Goal: Transaction & Acquisition: Book appointment/travel/reservation

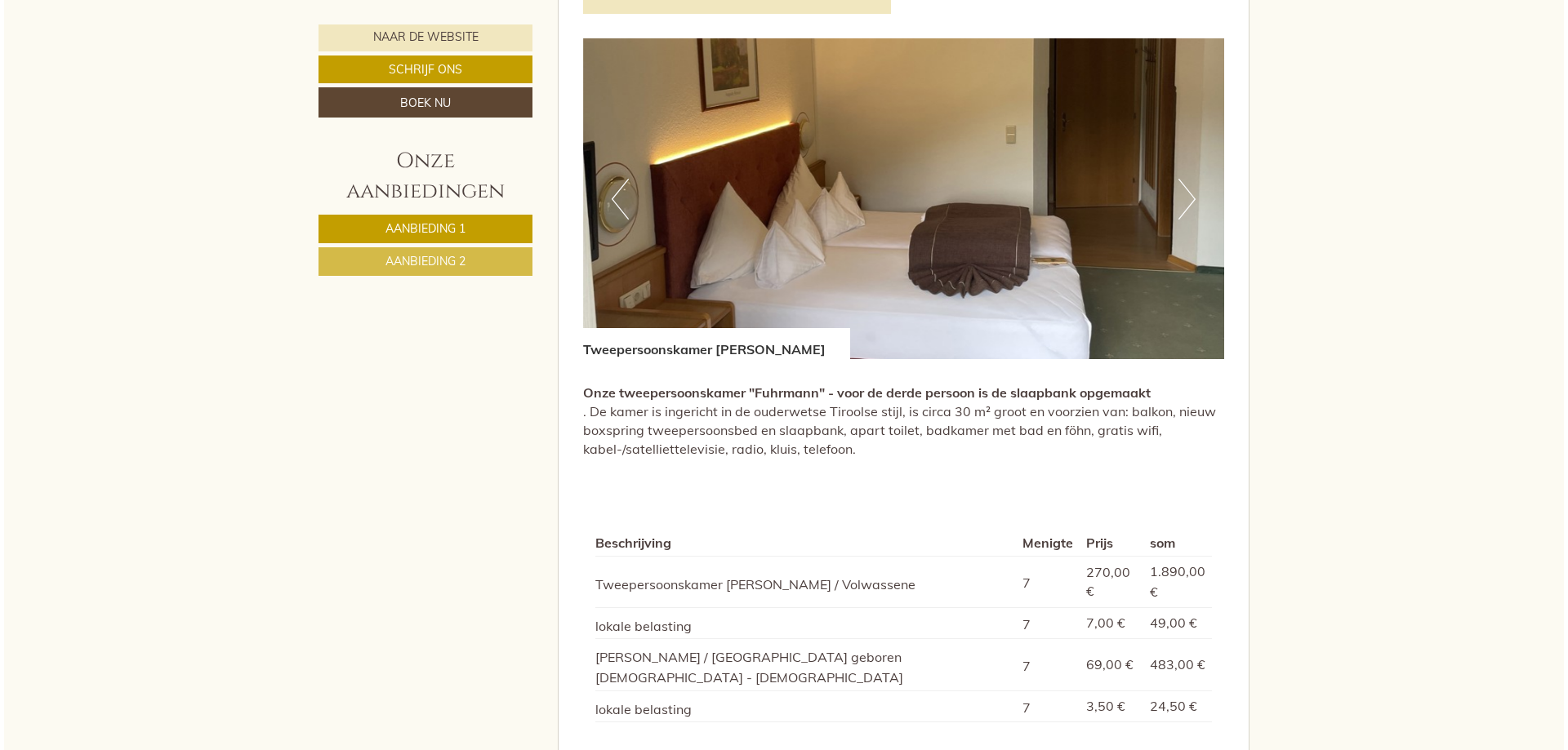
scroll to position [1551, 0]
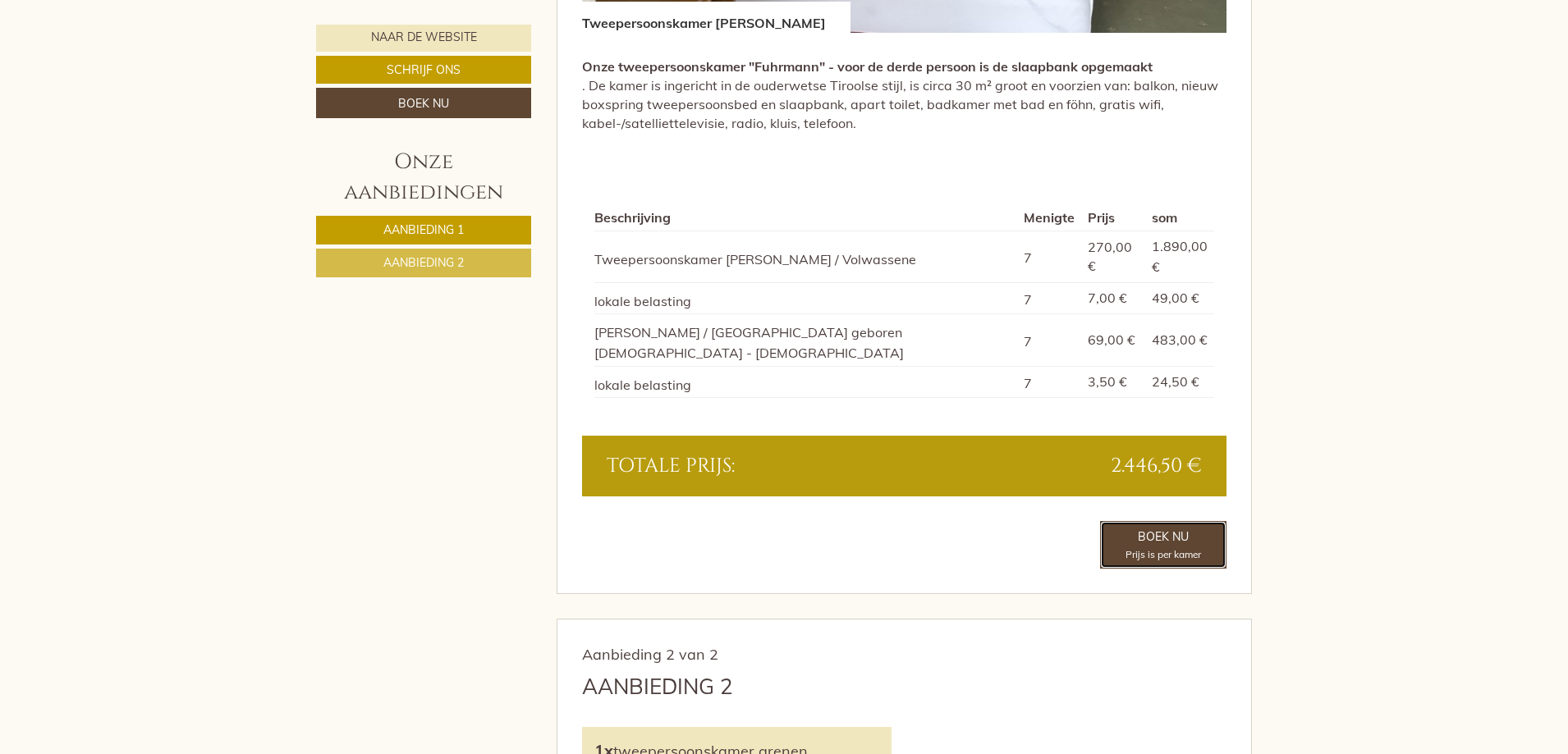
click at [1184, 521] on link "Boek nu Prijs is per kamer" at bounding box center [1163, 544] width 126 height 47
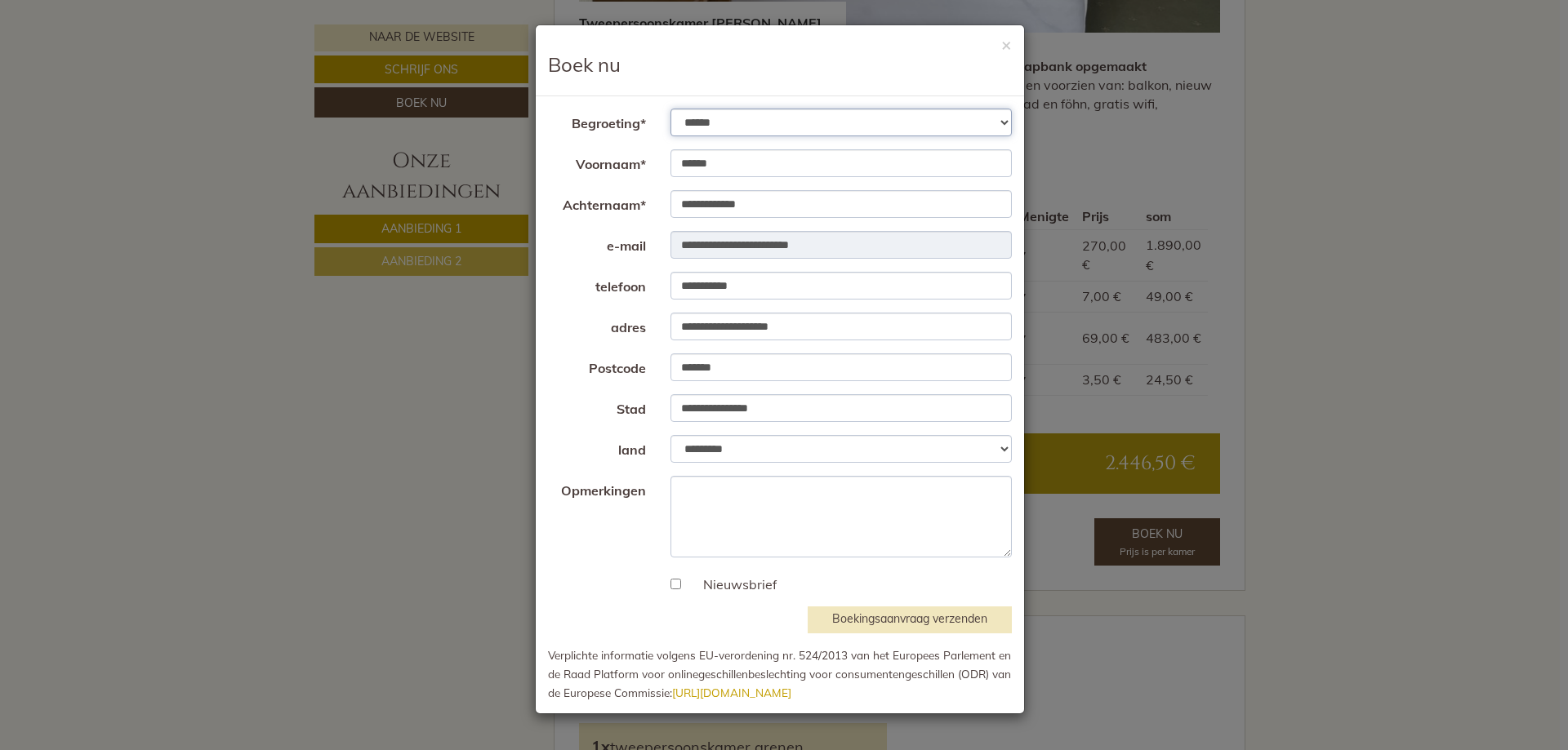
click at [998, 121] on select "**********" at bounding box center [841, 122] width 342 height 27
click at [997, 56] on h3 "Boek nu" at bounding box center [779, 64] width 464 height 21
click at [1005, 46] on font "×" at bounding box center [1006, 44] width 11 height 21
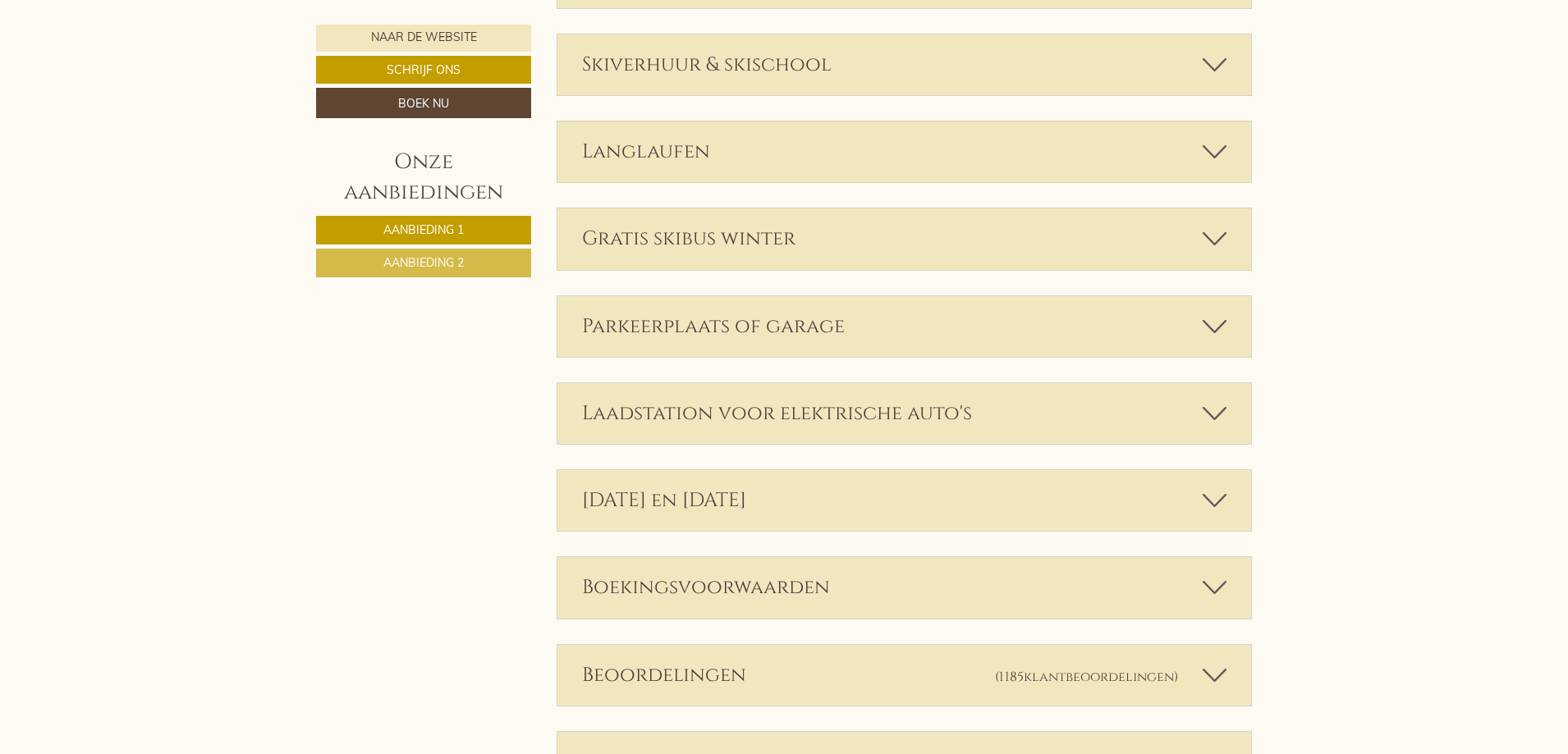
scroll to position [3939, 0]
click at [948, 555] on div "Boekingsvoorwaarden" at bounding box center [905, 585] width 695 height 60
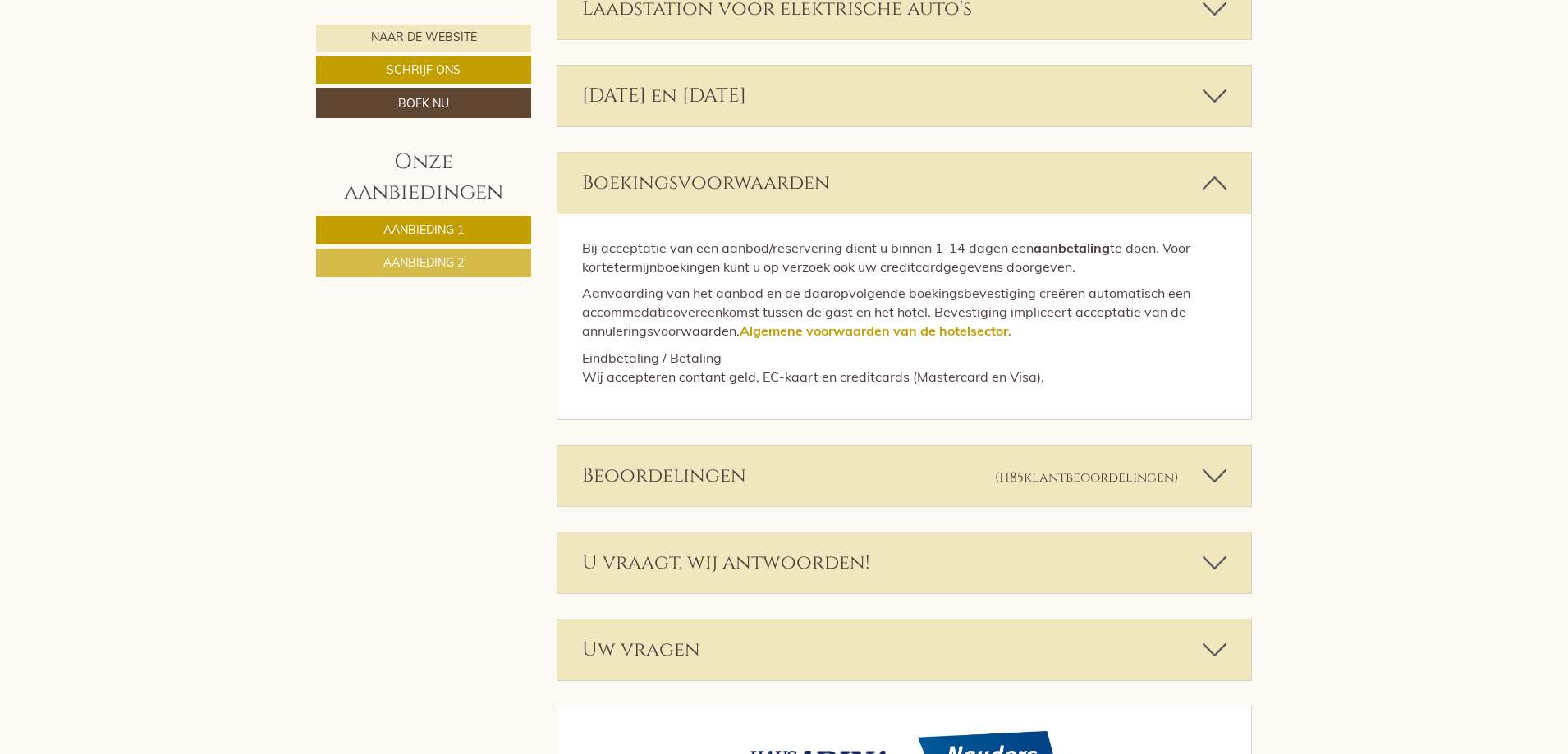
scroll to position [4343, 0]
click at [971, 530] on div "U vraagt, wij antwoorden!" at bounding box center [905, 561] width 695 height 60
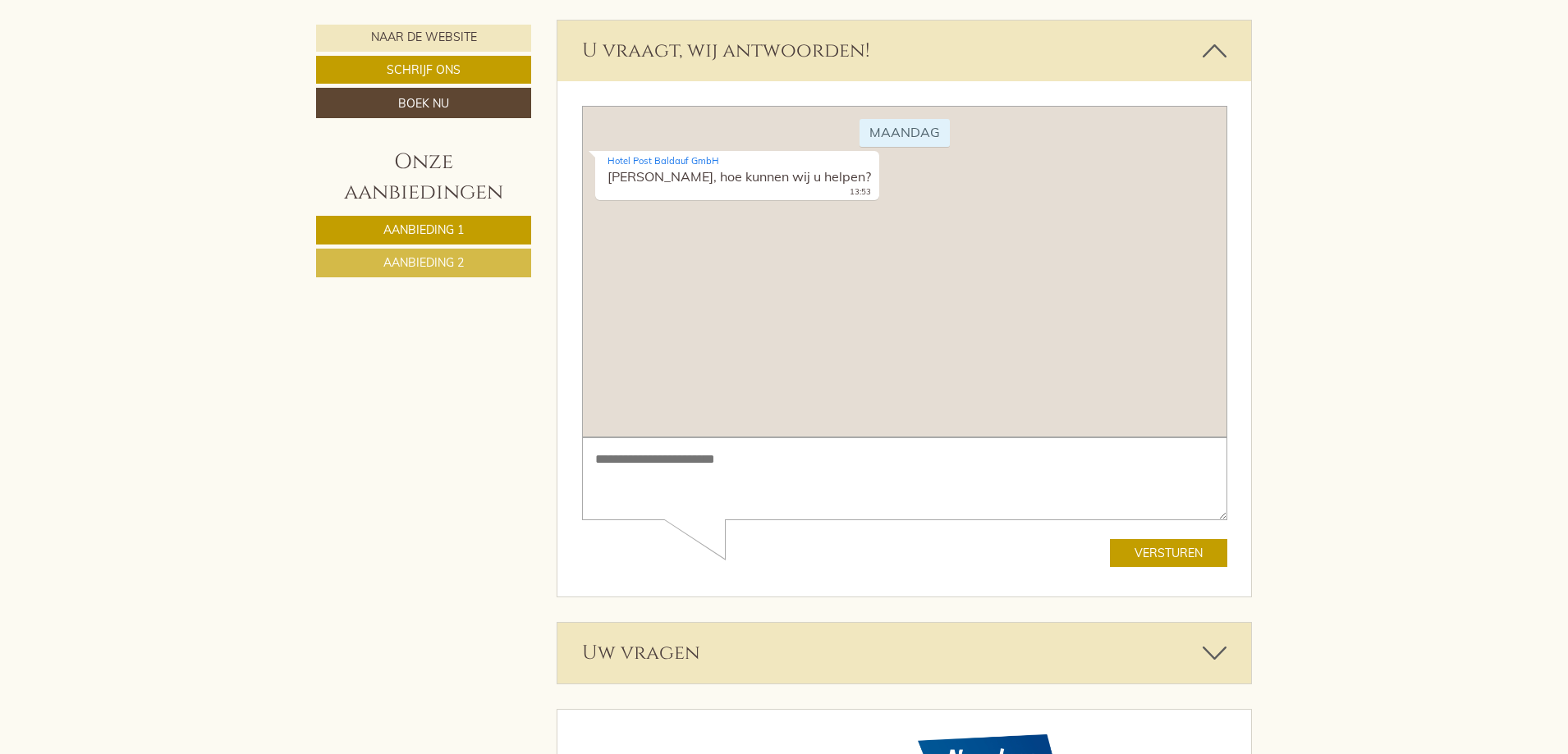
scroll to position [4858, 0]
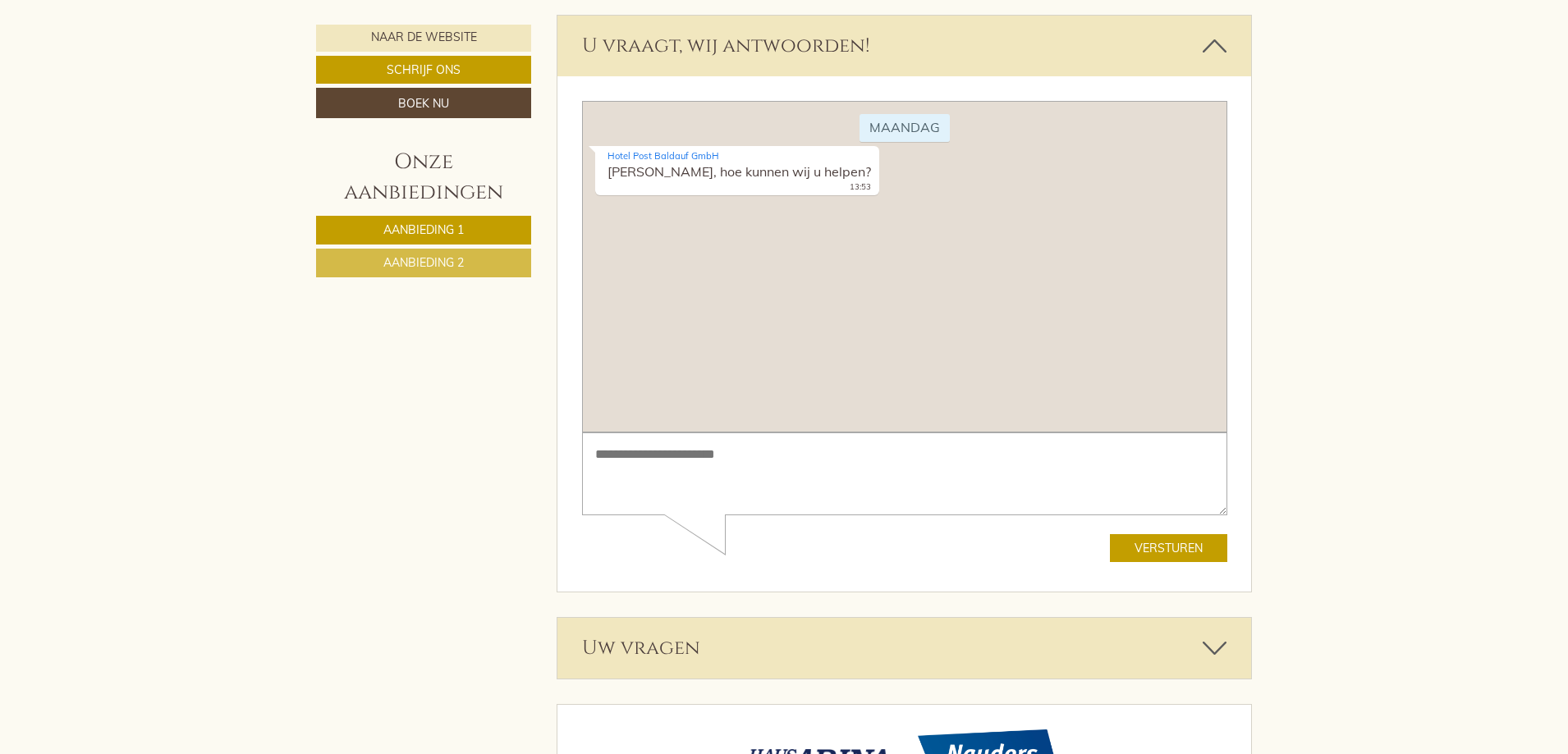
click at [1171, 617] on div "Uw vragen" at bounding box center [905, 648] width 695 height 60
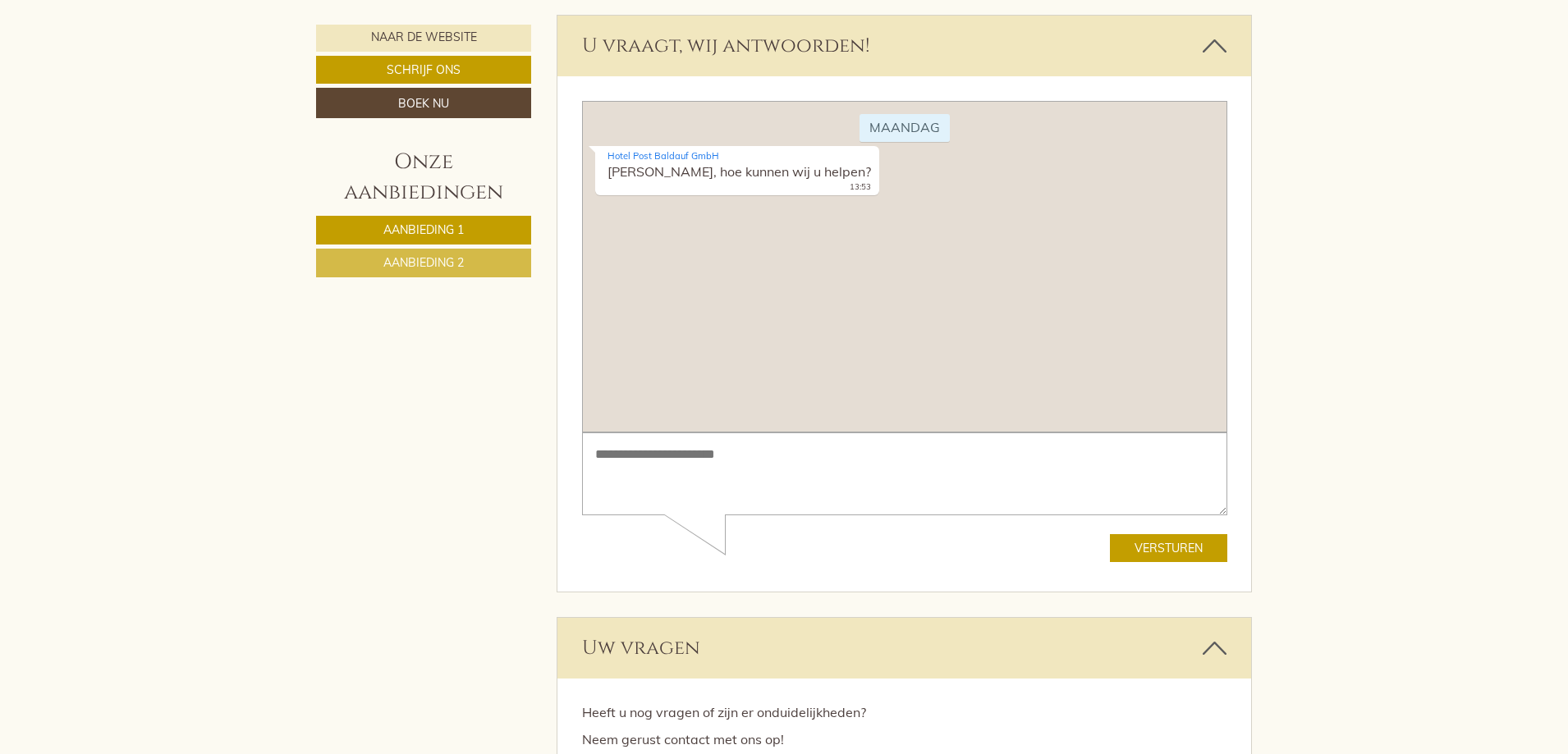
scroll to position [4980, 0]
